Goal: Check status: Check status

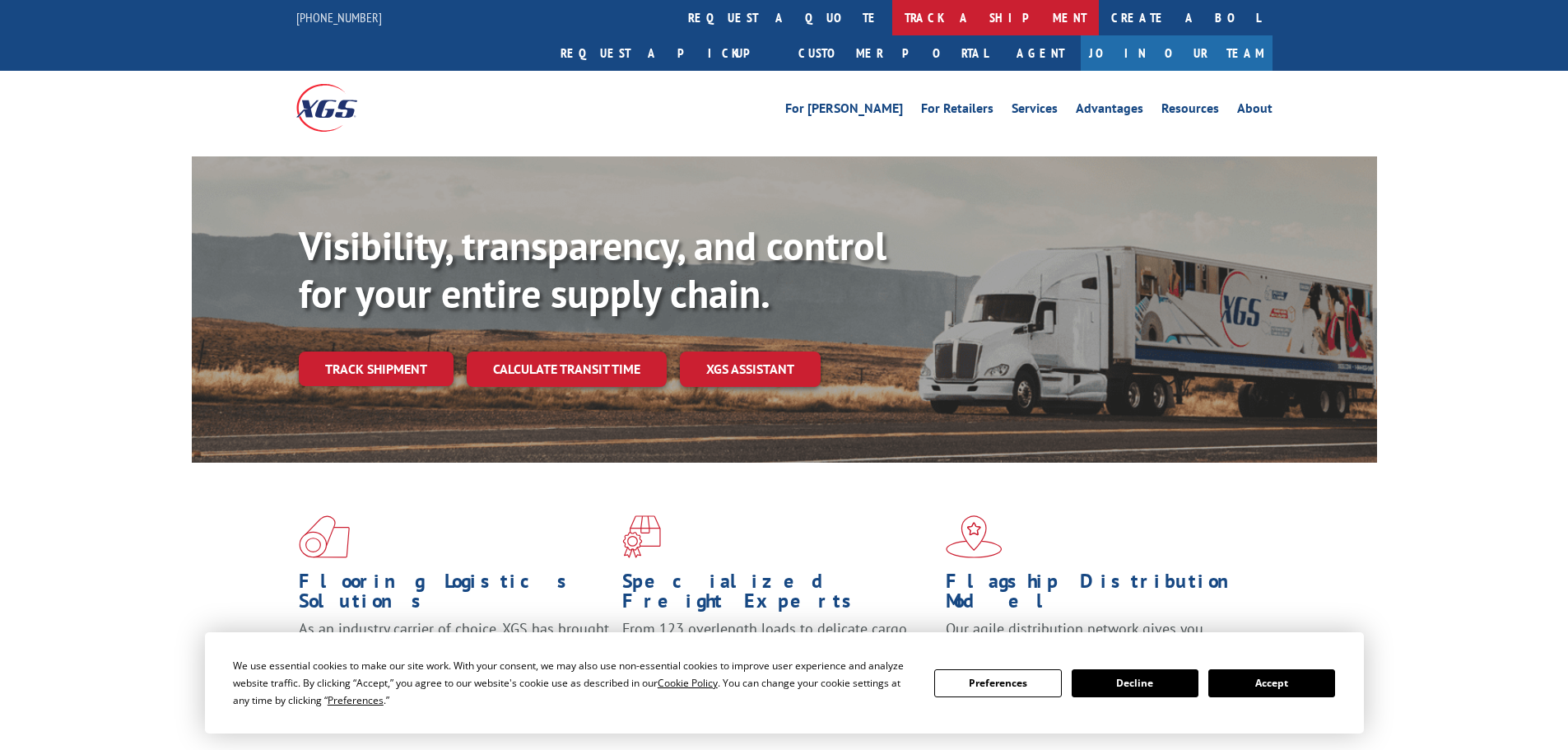
click at [892, 5] on link "track a shipment" at bounding box center [995, 17] width 206 height 36
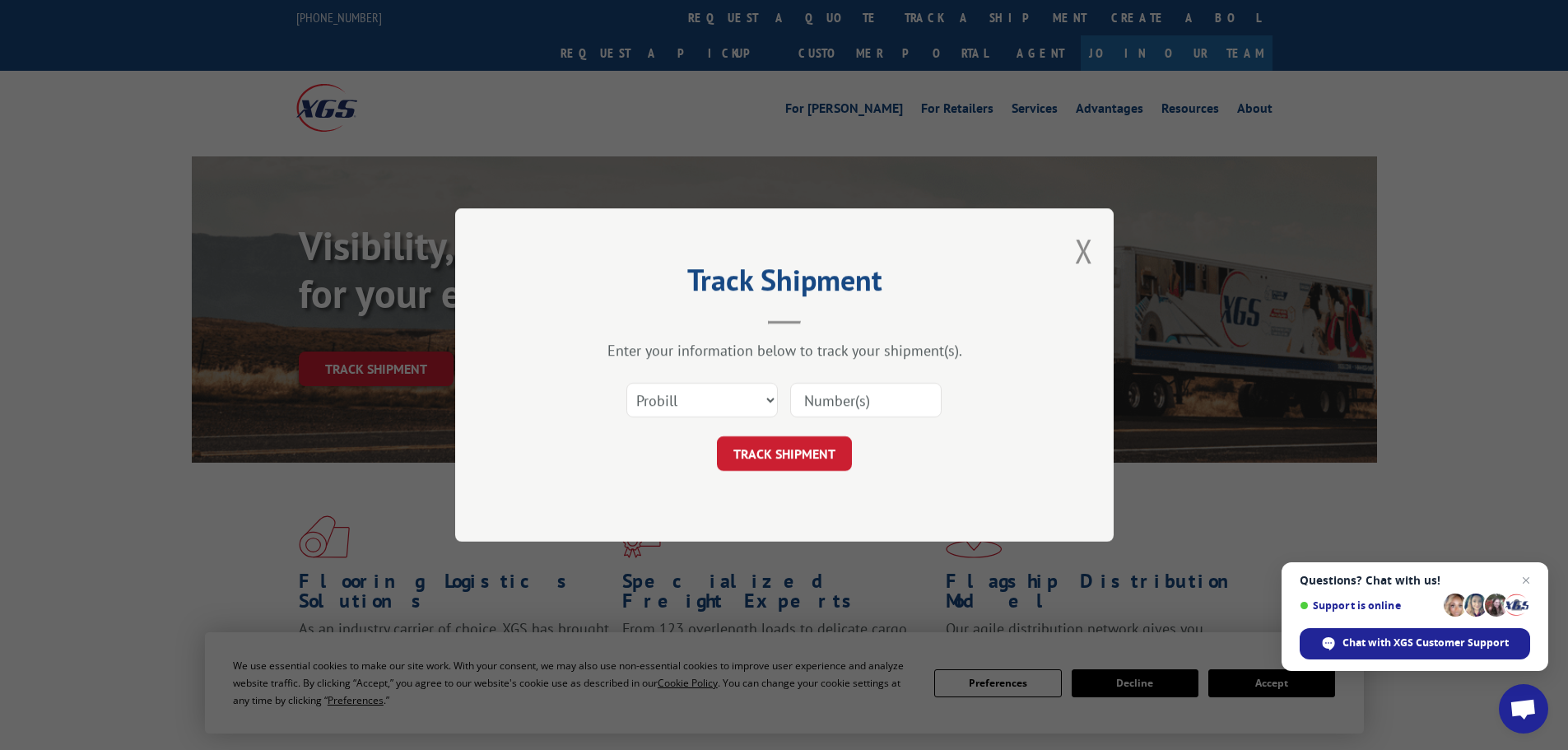
click at [833, 397] on input at bounding box center [866, 401] width 152 height 35
paste input "16331734"
type input "16331734"
click at [784, 454] on button "TRACK SHIPMENT" at bounding box center [784, 454] width 135 height 35
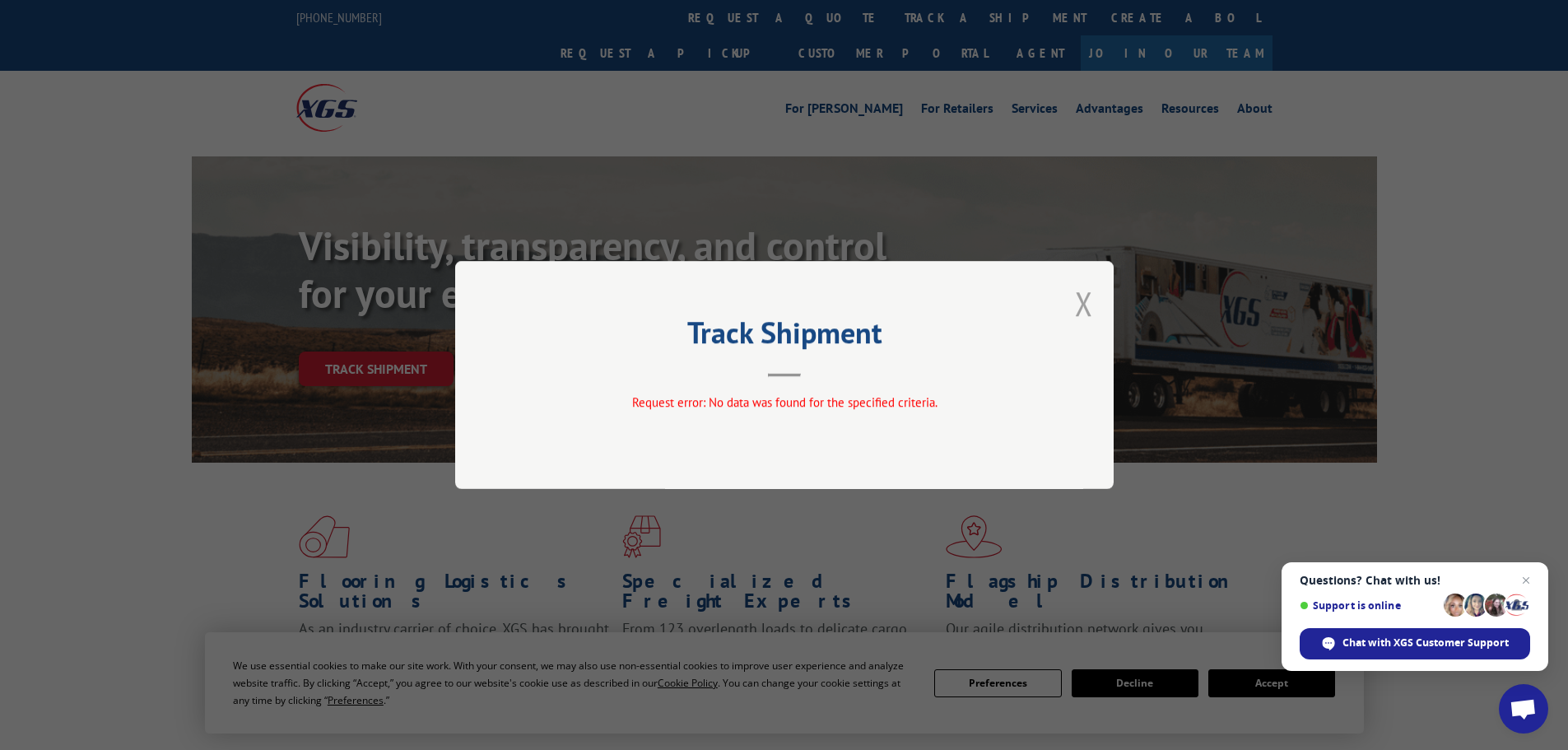
click at [1085, 307] on button "Close modal" at bounding box center [1084, 303] width 18 height 44
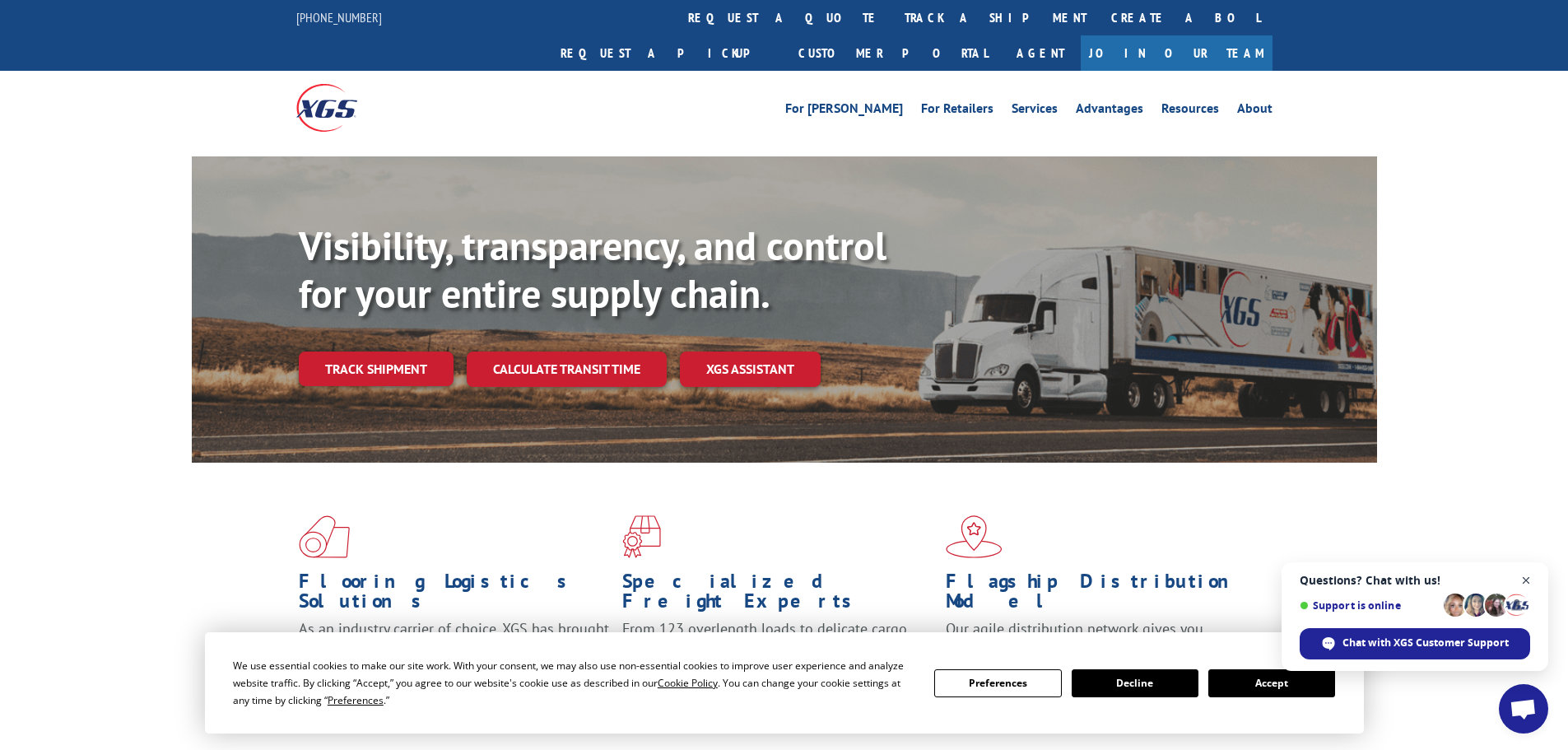
click at [1523, 580] on span "Close chat" at bounding box center [1526, 581] width 21 height 21
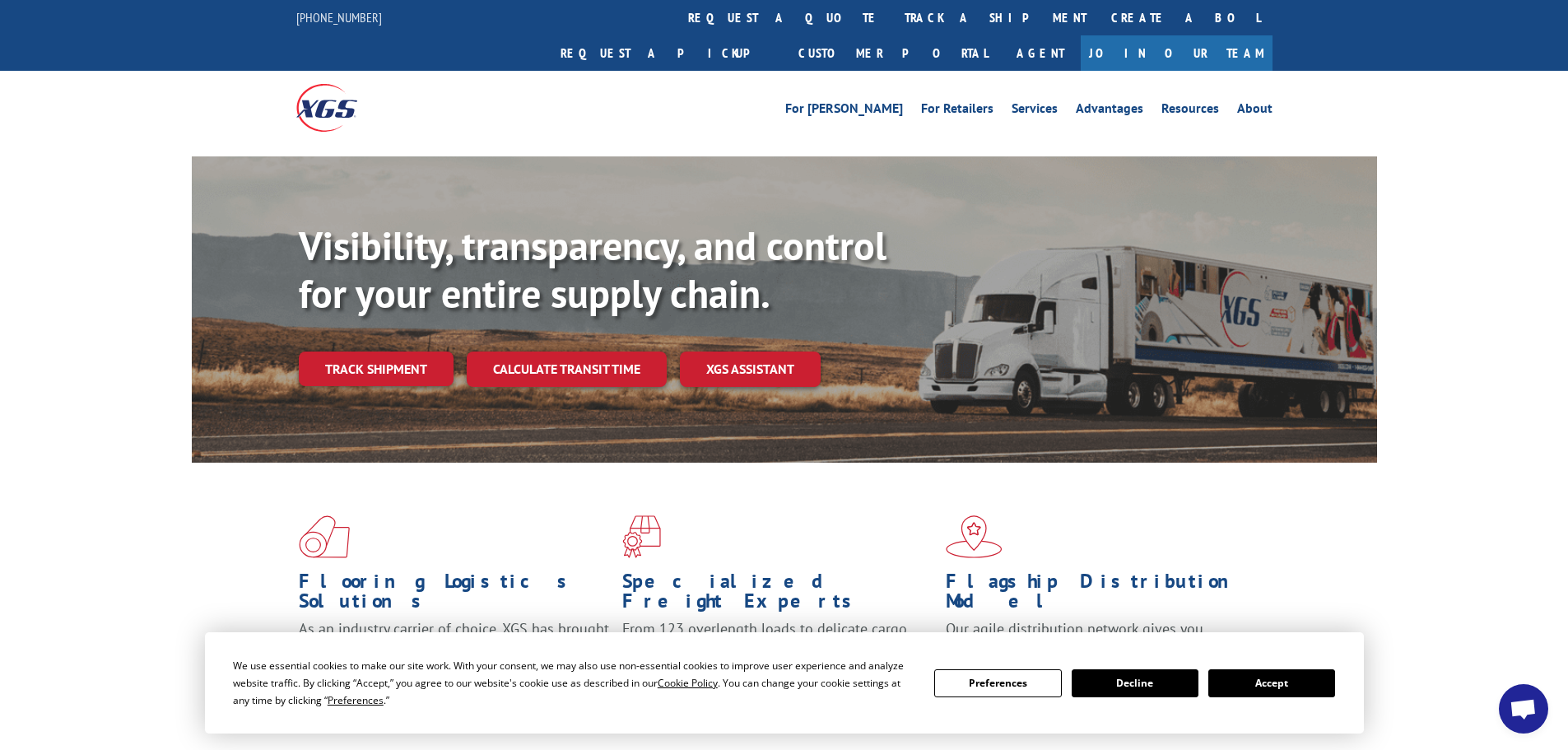
click at [1231, 685] on button "Accept" at bounding box center [1271, 684] width 127 height 28
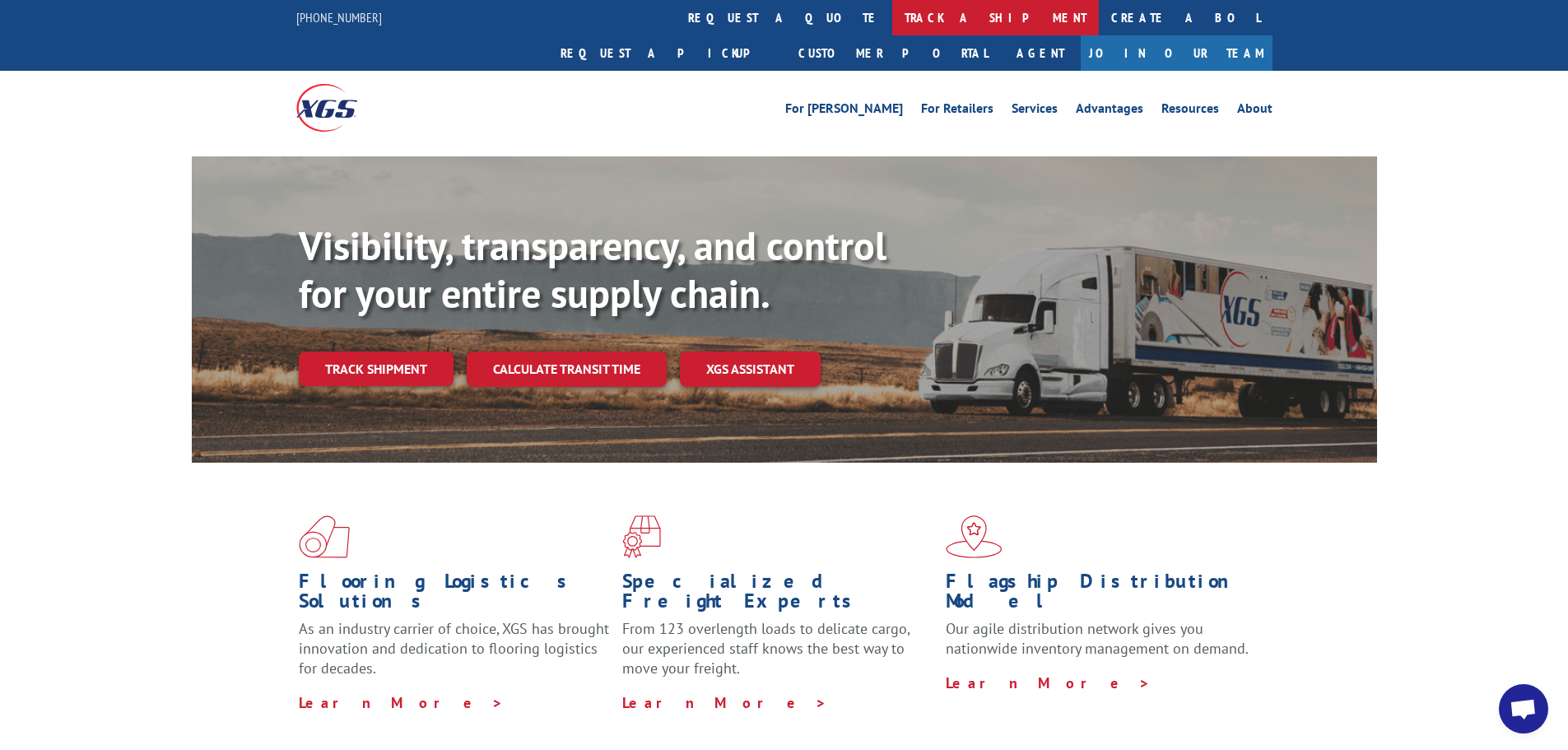
click at [892, 14] on link "track a shipment" at bounding box center [995, 17] width 206 height 36
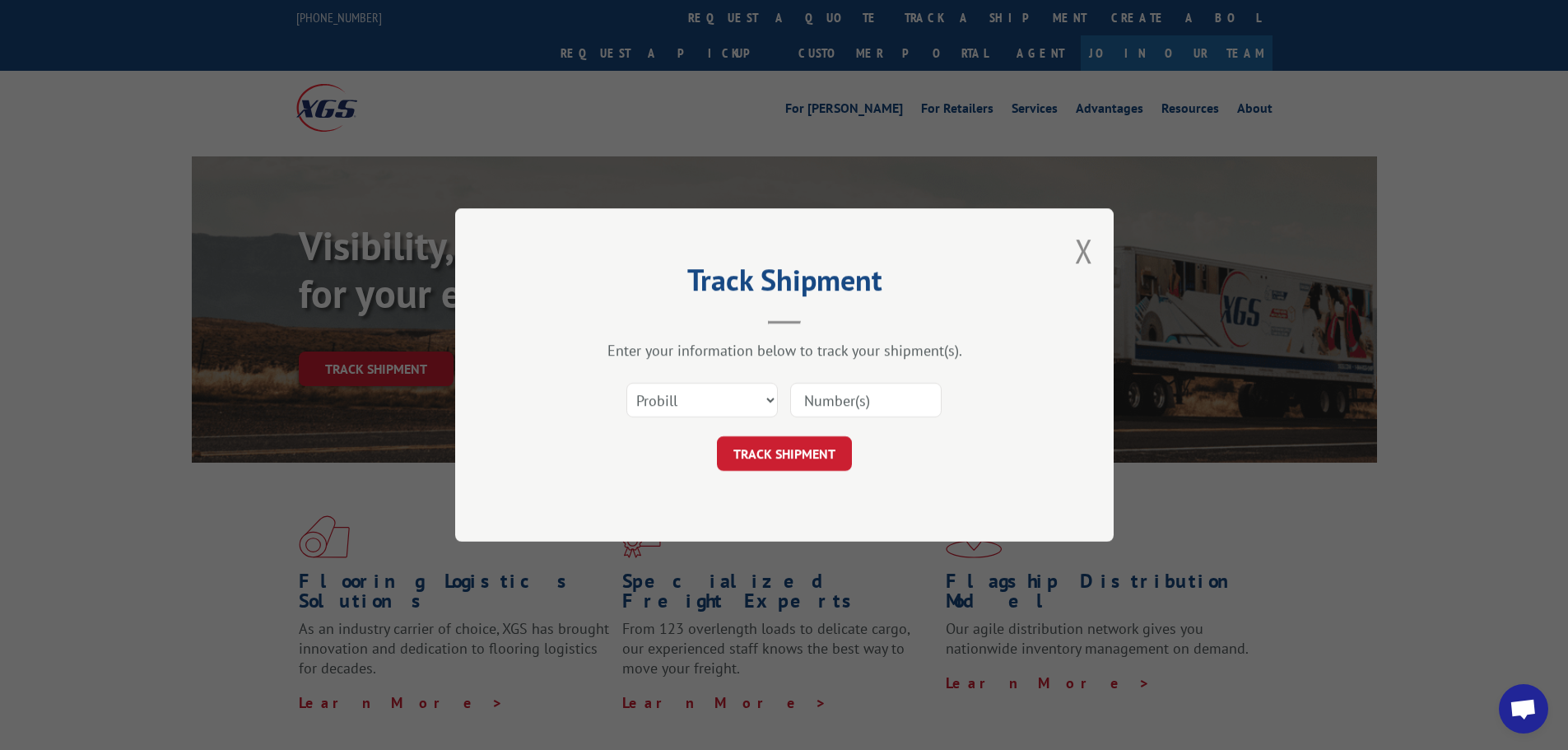
click at [821, 392] on input at bounding box center [866, 401] width 152 height 35
paste input "16331734"
type input "16331734"
click at [837, 458] on button "TRACK SHIPMENT" at bounding box center [784, 454] width 135 height 35
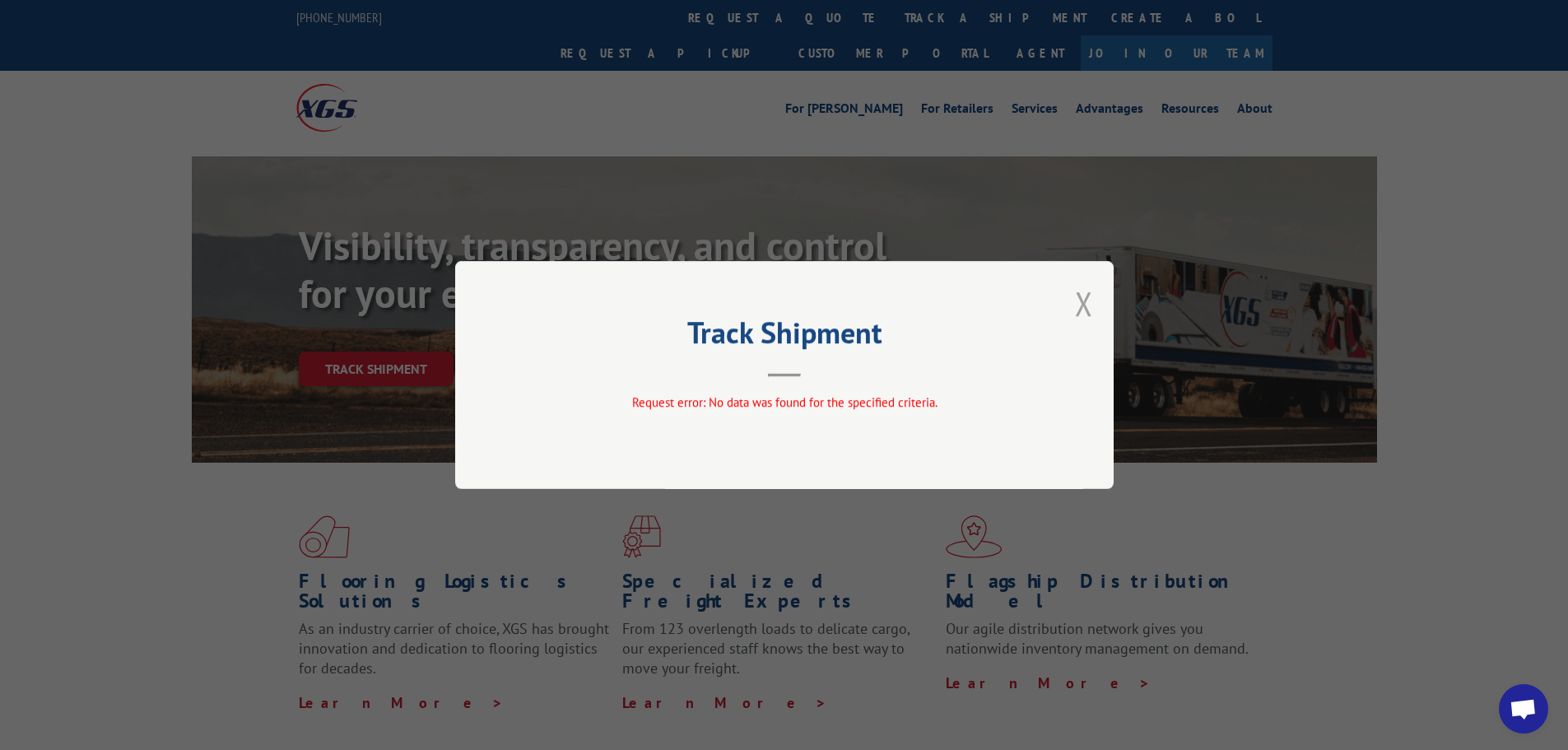
click at [1086, 304] on button "Close modal" at bounding box center [1084, 303] width 18 height 44
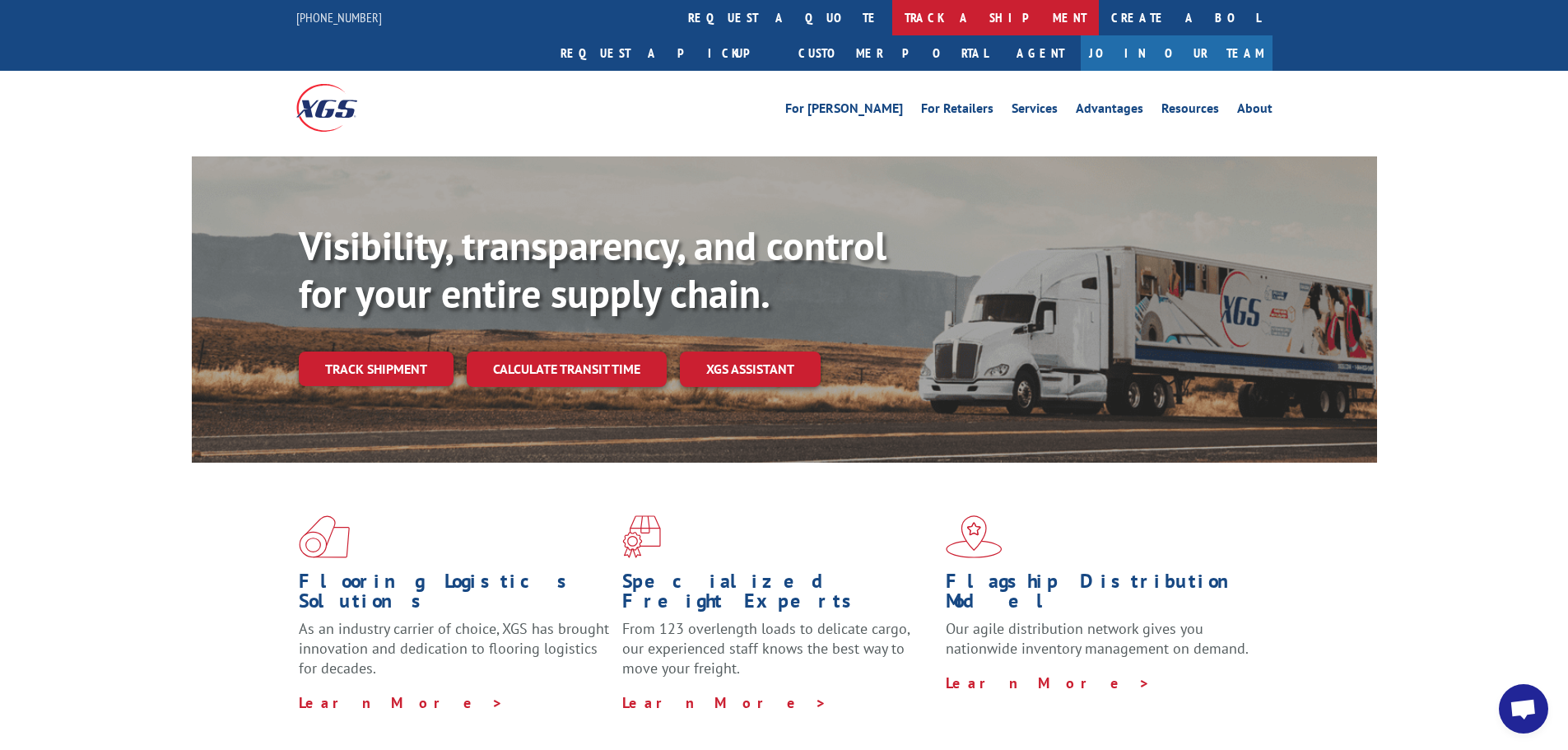
click at [892, 14] on link "track a shipment" at bounding box center [995, 17] width 206 height 36
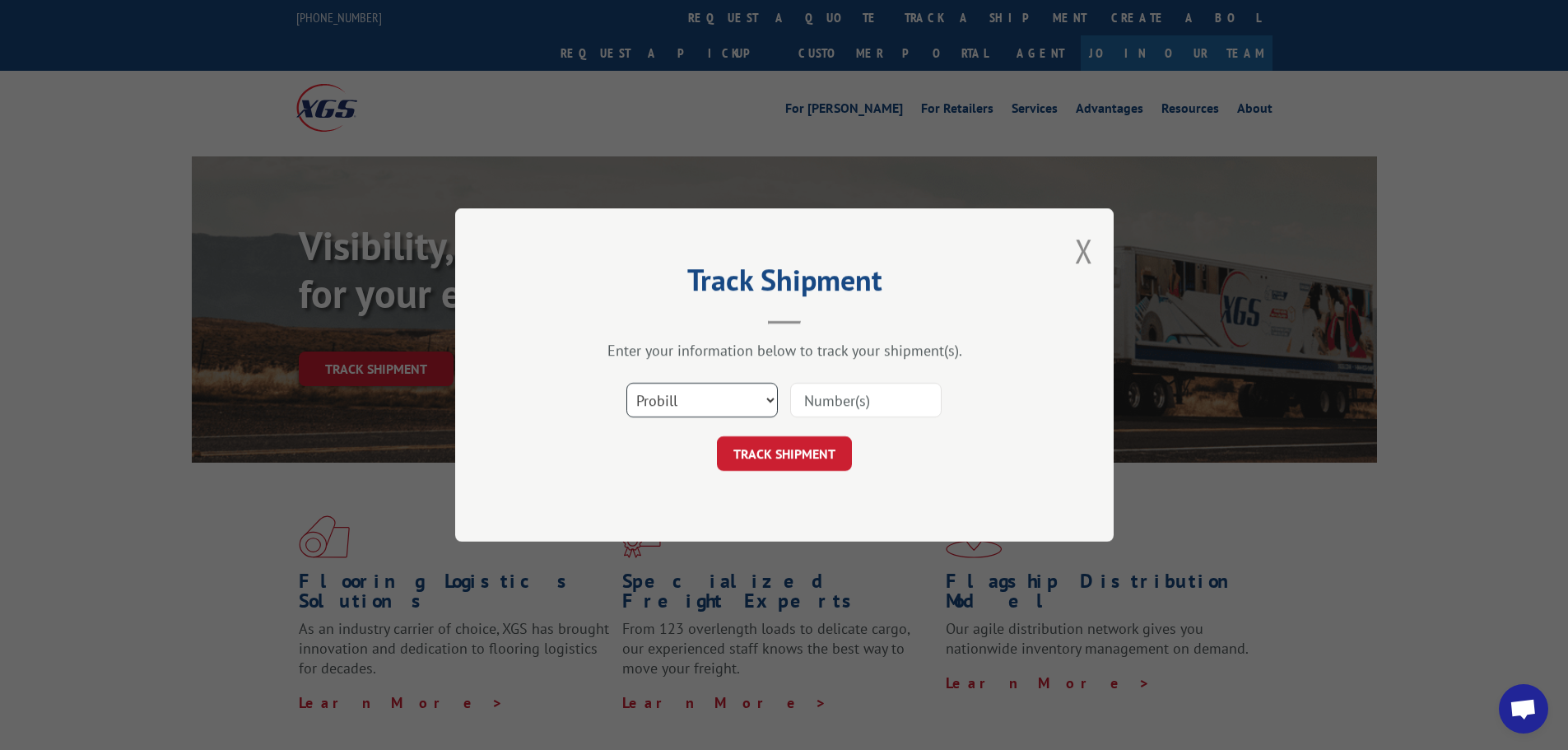
click at [734, 388] on select "Select category... Probill BOL PO" at bounding box center [701, 401] width 152 height 35
select select "po"
click at [626, 383] on select "Select category... Probill BOL PO" at bounding box center [701, 401] width 152 height 35
click at [823, 402] on input at bounding box center [866, 401] width 152 height 35
paste input "58509562"
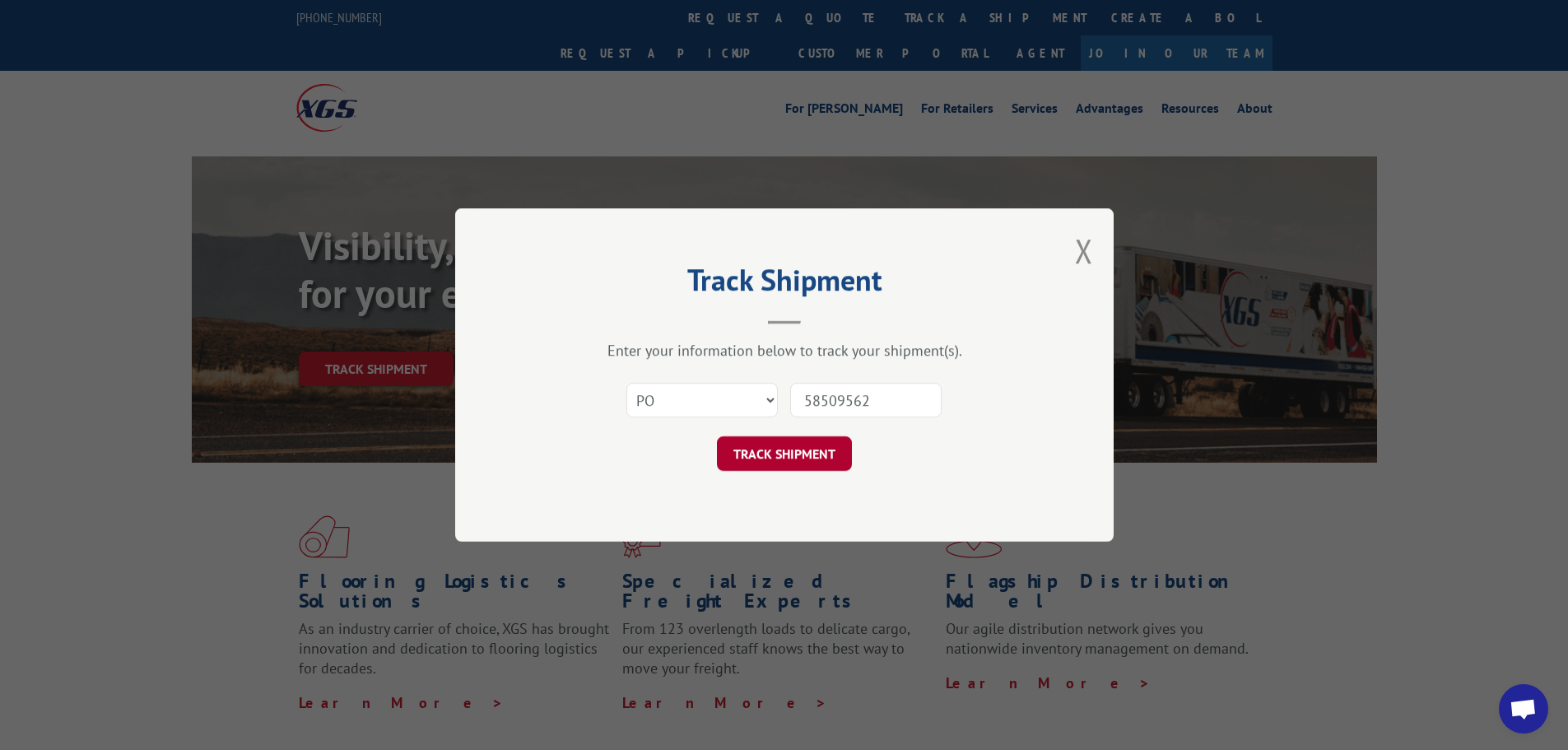
type input "58509562"
click at [784, 457] on button "TRACK SHIPMENT" at bounding box center [784, 454] width 135 height 35
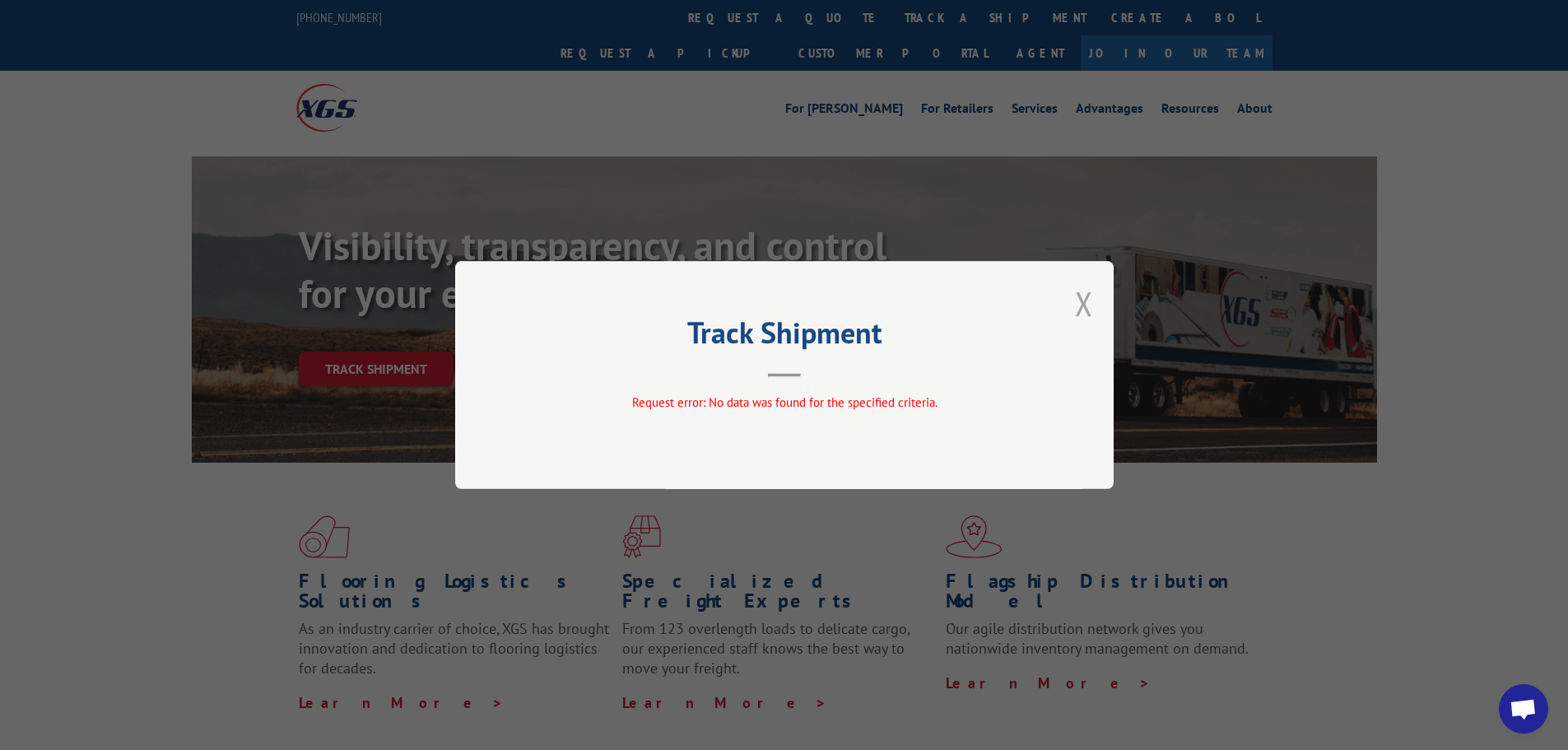
click at [1085, 304] on button "Close modal" at bounding box center [1084, 303] width 18 height 44
